Goal: Task Accomplishment & Management: Use online tool/utility

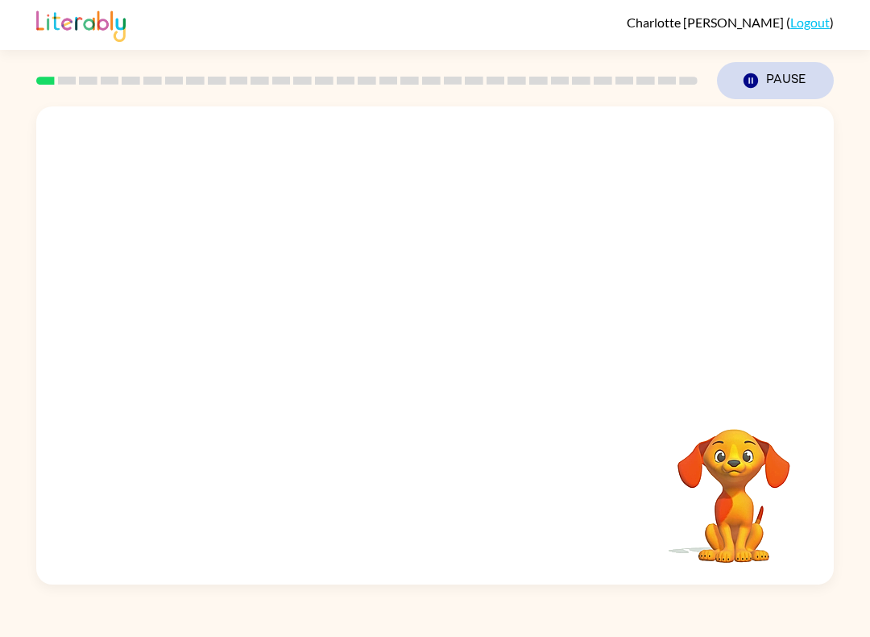
click at [747, 82] on icon "button" at bounding box center [751, 80] width 15 height 15
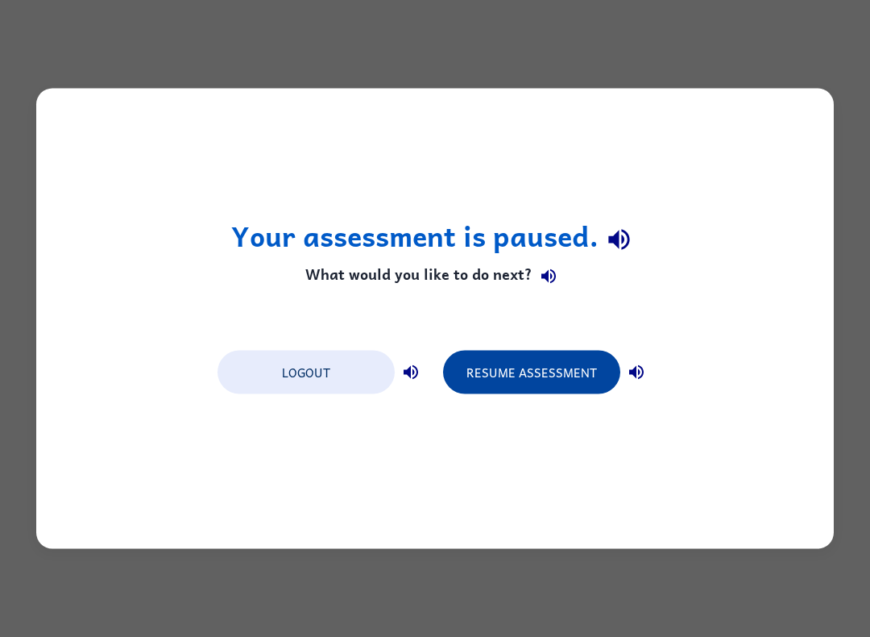
click at [516, 380] on button "Resume Assessment" at bounding box center [531, 373] width 177 height 44
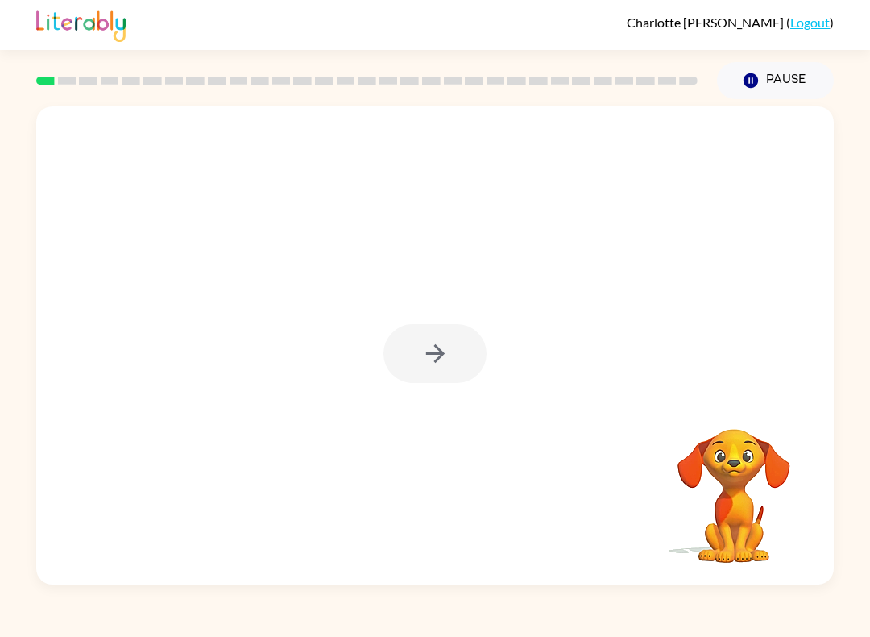
click at [442, 351] on div at bounding box center [435, 353] width 103 height 59
click at [434, 352] on icon "button" at bounding box center [435, 353] width 28 height 28
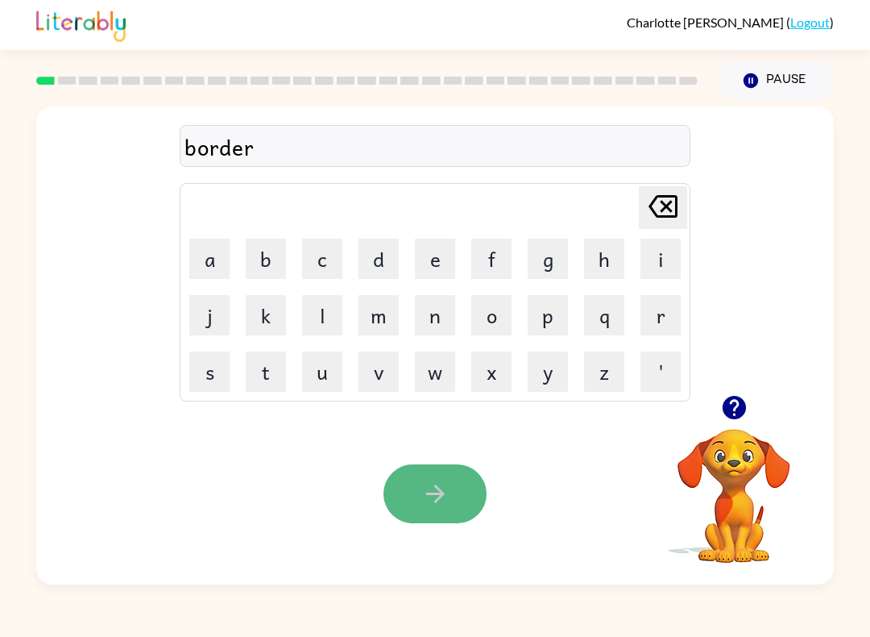
click at [443, 491] on icon "button" at bounding box center [435, 493] width 28 height 28
click at [430, 488] on icon "button" at bounding box center [435, 493] width 28 height 28
click at [413, 467] on button "button" at bounding box center [435, 493] width 103 height 59
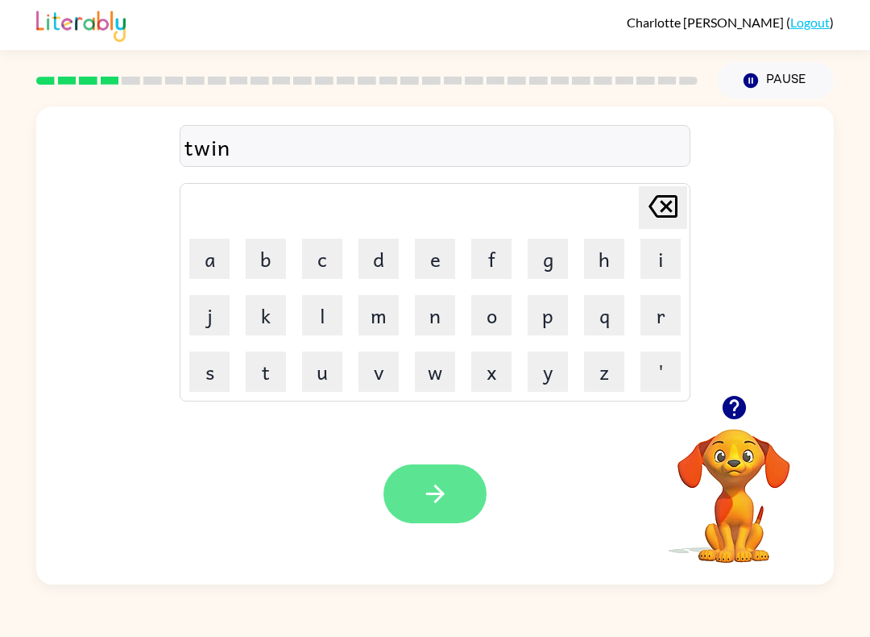
click at [446, 504] on icon "button" at bounding box center [435, 493] width 28 height 28
click at [446, 511] on button "button" at bounding box center [435, 493] width 103 height 59
click at [428, 485] on icon "button" at bounding box center [435, 493] width 28 height 28
click at [450, 480] on button "button" at bounding box center [435, 493] width 103 height 59
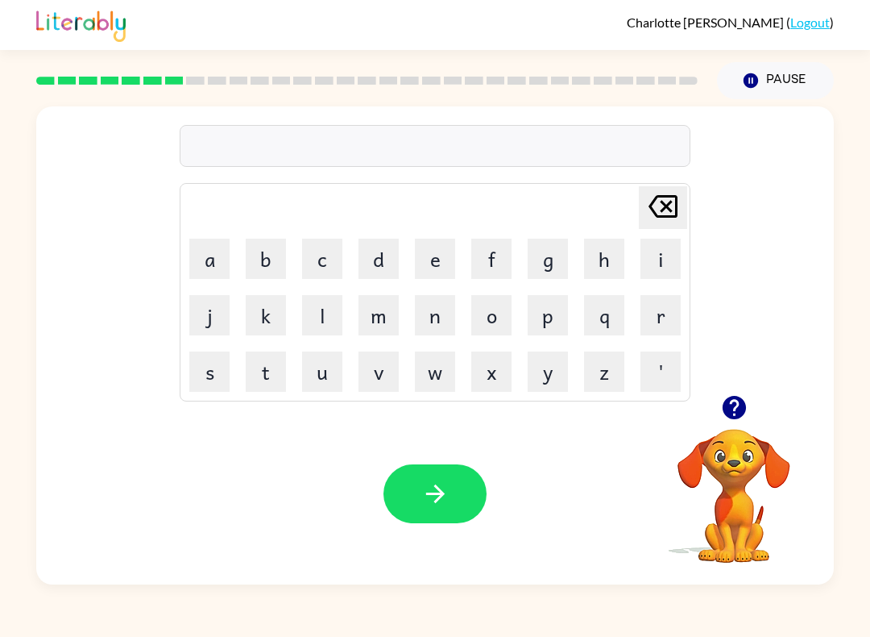
click at [184, 94] on div at bounding box center [367, 80] width 681 height 56
click at [181, 81] on rect at bounding box center [174, 81] width 19 height 8
click at [435, 488] on icon "button" at bounding box center [435, 493] width 28 height 28
click at [426, 488] on icon "button" at bounding box center [435, 493] width 28 height 28
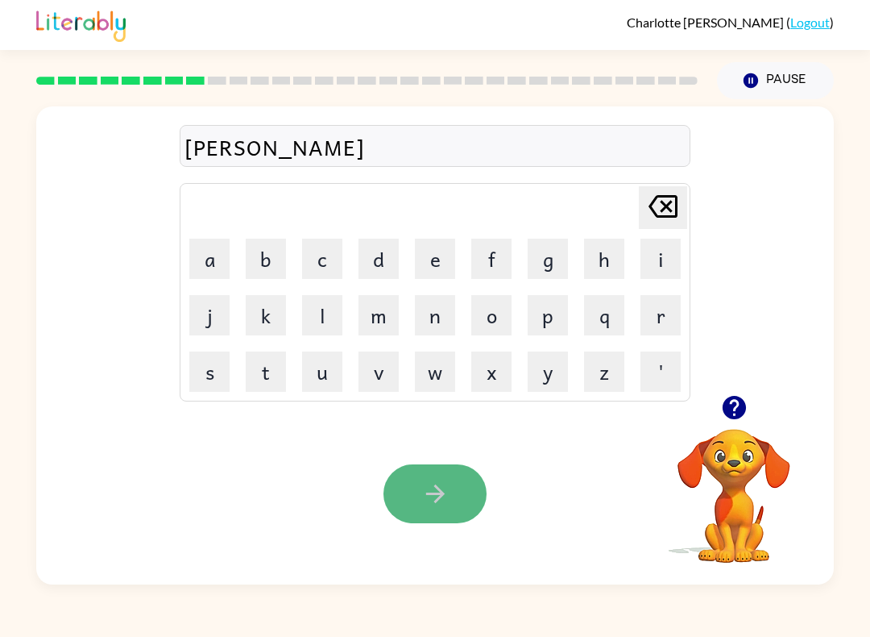
click at [460, 496] on button "button" at bounding box center [435, 493] width 103 height 59
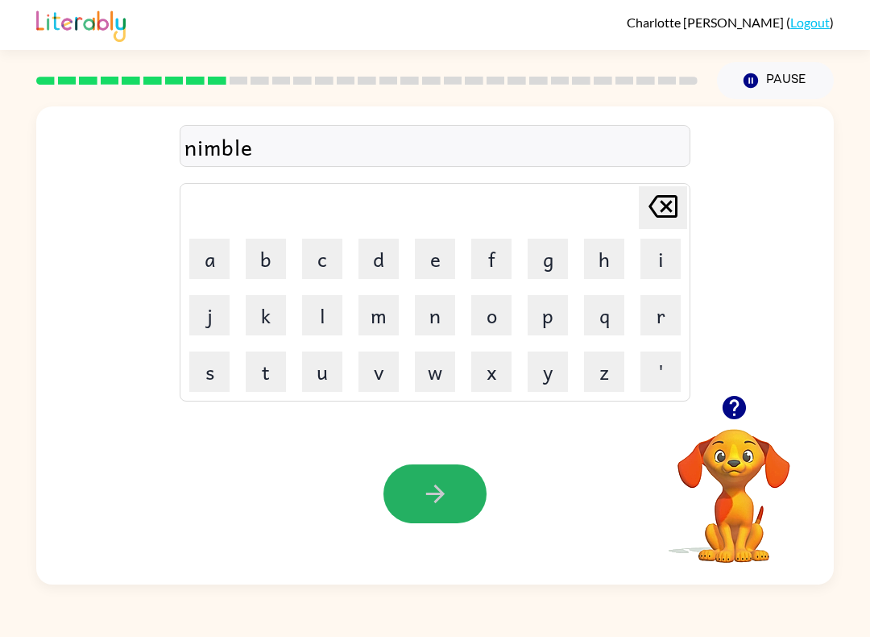
click at [444, 479] on button "button" at bounding box center [435, 493] width 103 height 59
click at [429, 498] on icon "button" at bounding box center [435, 493] width 28 height 28
click at [424, 504] on icon "button" at bounding box center [435, 493] width 28 height 28
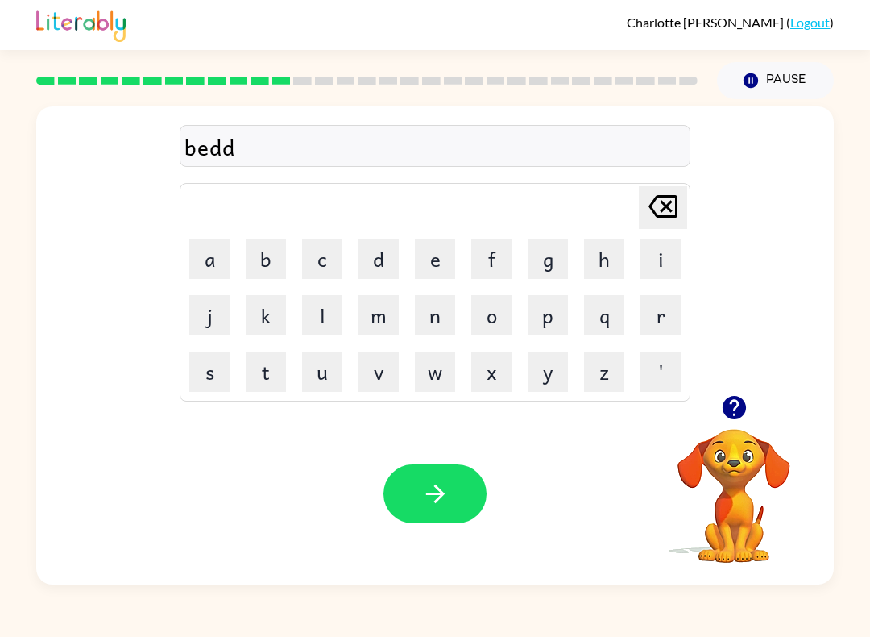
click at [662, 203] on icon at bounding box center [663, 206] width 29 height 23
click at [471, 510] on button "button" at bounding box center [435, 493] width 103 height 59
click at [416, 499] on button "button" at bounding box center [435, 493] width 103 height 59
drag, startPoint x: 428, startPoint y: 491, endPoint x: 388, endPoint y: 493, distance: 40.4
click at [405, 486] on button "button" at bounding box center [435, 493] width 103 height 59
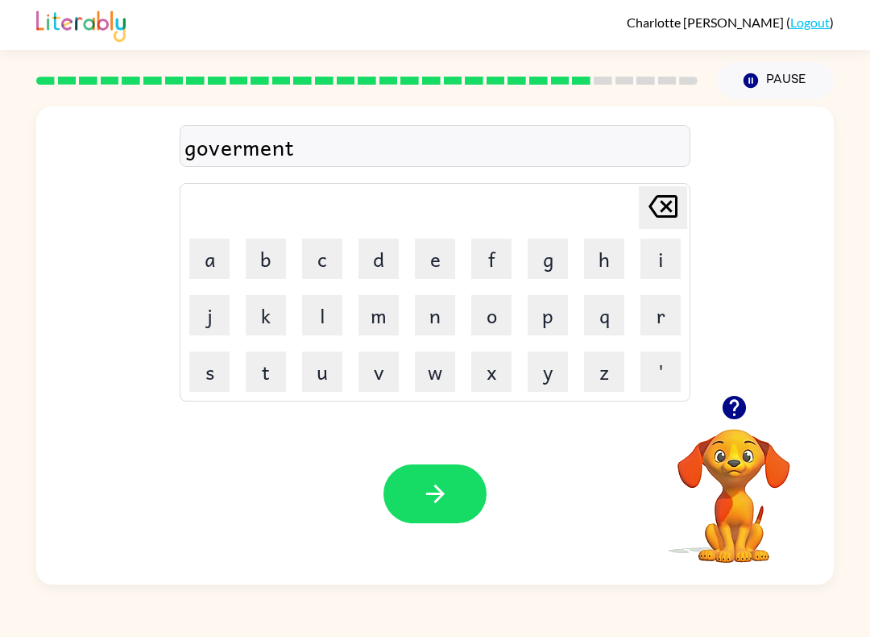
click at [434, 495] on icon "button" at bounding box center [434, 493] width 19 height 19
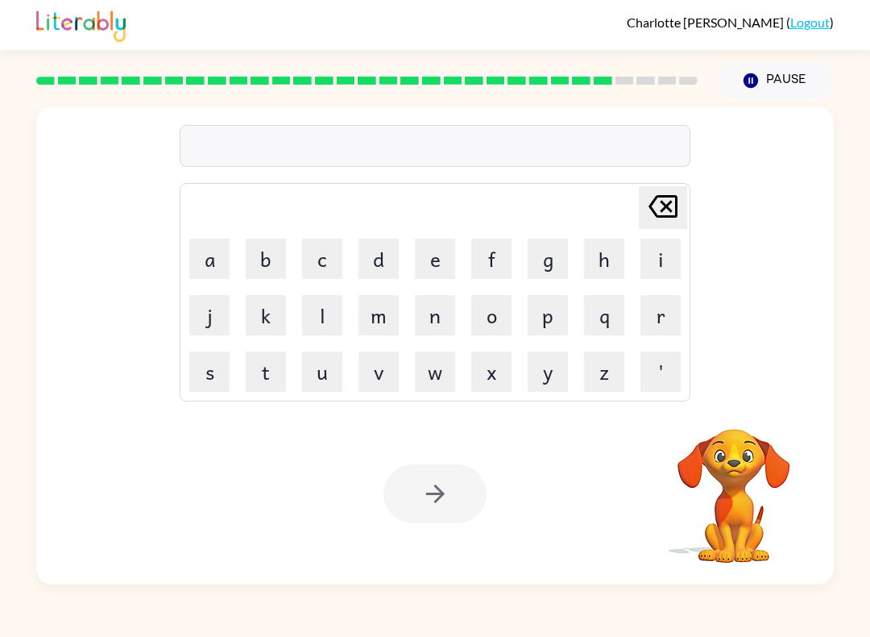
click at [435, 500] on div at bounding box center [435, 493] width 103 height 59
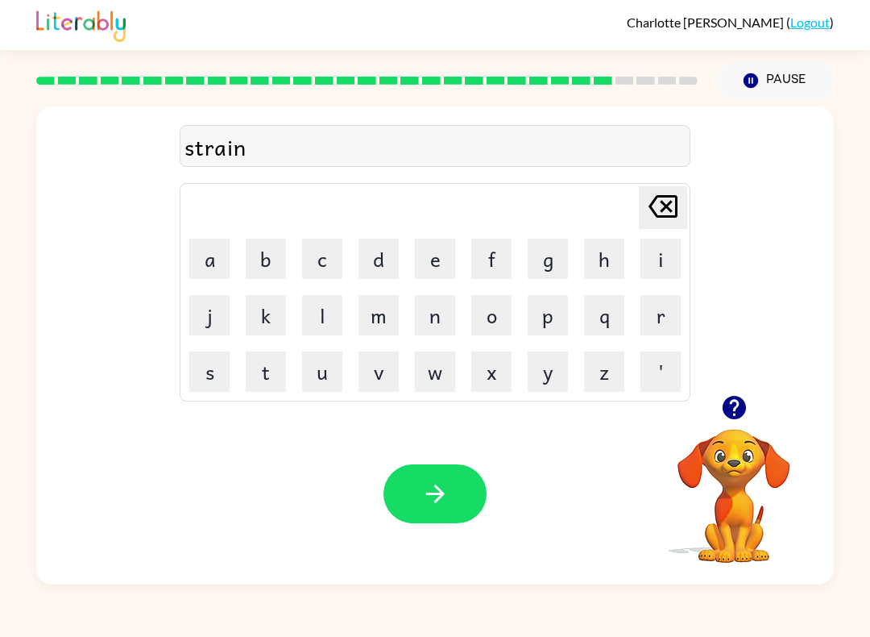
drag, startPoint x: 435, startPoint y: 500, endPoint x: -1, endPoint y: -1, distance: 664.3
click at [435, 501] on icon "button" at bounding box center [434, 493] width 19 height 19
click at [438, 502] on html "[PERSON_NAME] ( Logout ) Pause Pause shape Delete Delete last character input a…" at bounding box center [435, 318] width 870 height 637
click at [437, 501] on icon "button" at bounding box center [434, 493] width 19 height 19
click at [433, 494] on icon "button" at bounding box center [434, 493] width 19 height 19
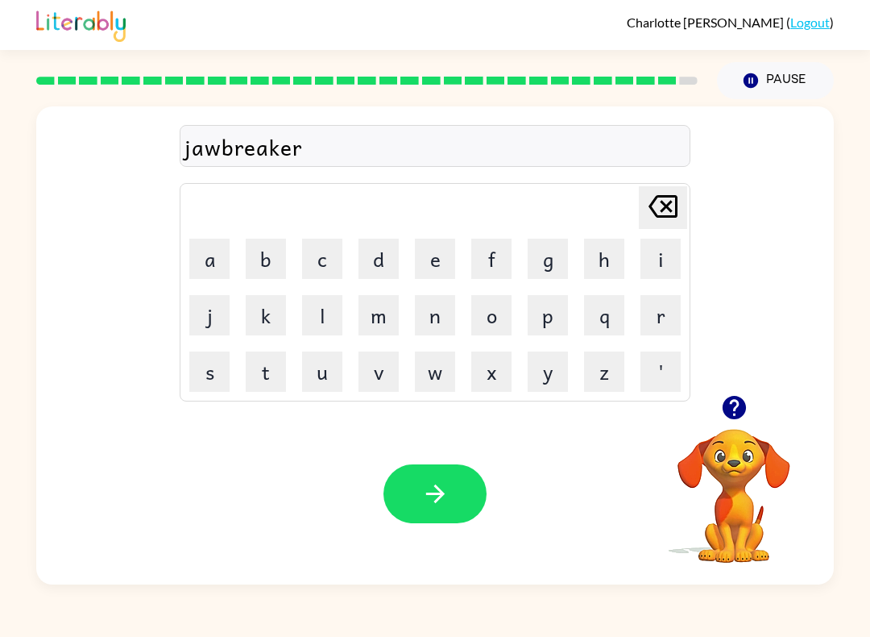
click at [432, 502] on icon "button" at bounding box center [435, 493] width 28 height 28
